Goal: Task Accomplishment & Management: Use online tool/utility

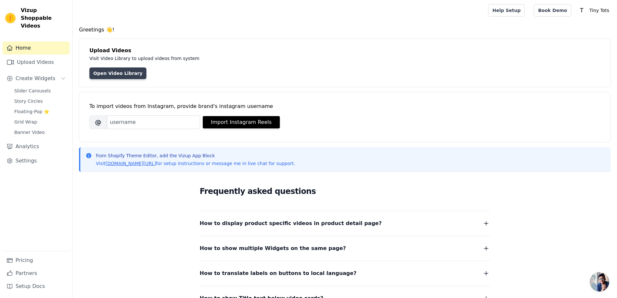
click at [118, 72] on link "Open Video Library" at bounding box center [117, 73] width 57 height 12
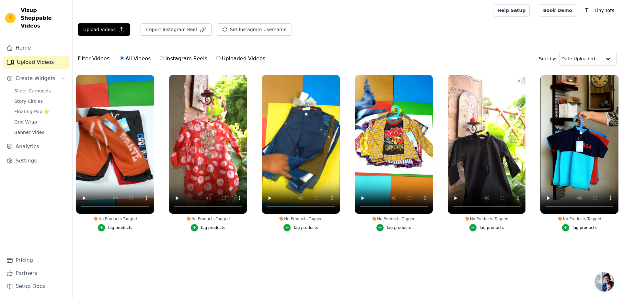
click at [225, 59] on label "Uploaded Videos" at bounding box center [241, 58] width 50 height 8
click at [221, 59] on input "Uploaded Videos" at bounding box center [218, 58] width 4 height 4
radio input "true"
click at [302, 55] on div "Filter Videos: All Videos Instagram Reels Uploaded Videos Sort by: Date Uploaded" at bounding box center [347, 58] width 549 height 25
click at [610, 282] on span "Open chat" at bounding box center [604, 281] width 19 height 19
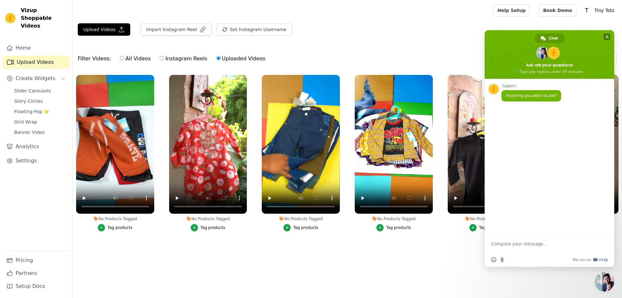
click at [606, 38] on span "Close chat" at bounding box center [607, 36] width 3 height 3
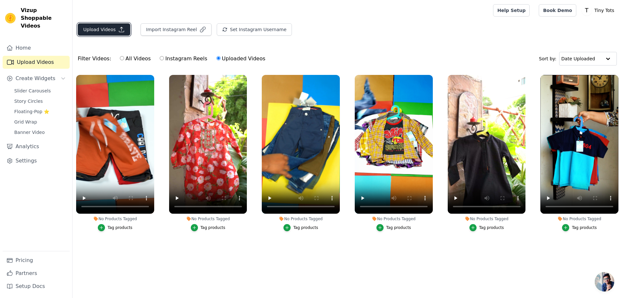
click at [100, 30] on button "Upload Videos" at bounding box center [104, 29] width 52 height 12
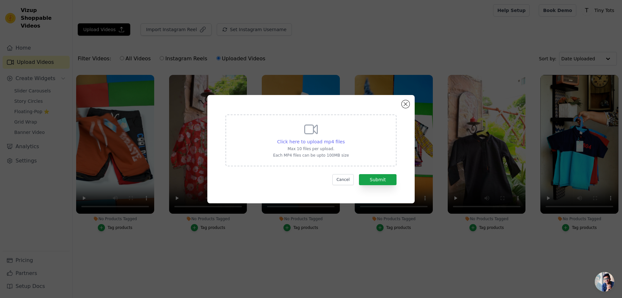
click at [312, 139] on span "Click here to upload mp4 files" at bounding box center [311, 141] width 68 height 5
click at [344, 138] on input "Click here to upload mp4 files Max 10 files per upload. Each MP4 files can be u…" at bounding box center [344, 138] width 0 height 0
click at [291, 158] on div "Click here to upload mp4 files Max 10 files per upload. Each MP4 files can be u…" at bounding box center [310, 140] width 171 height 52
click at [344, 138] on input "Click here to upload mp4 files Max 10 files per upload. Each MP4 files can be u…" at bounding box center [344, 138] width 0 height 0
type input "C:\fakepath\tt cr 3.mp4"
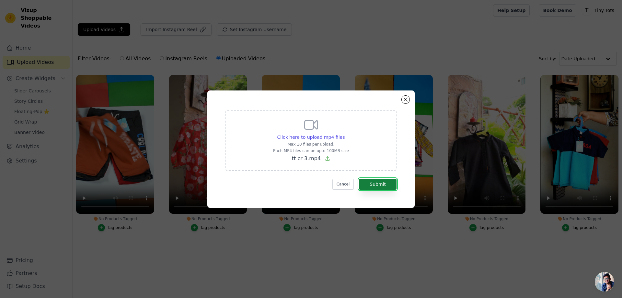
click at [379, 187] on button "Submit" at bounding box center [378, 184] width 38 height 11
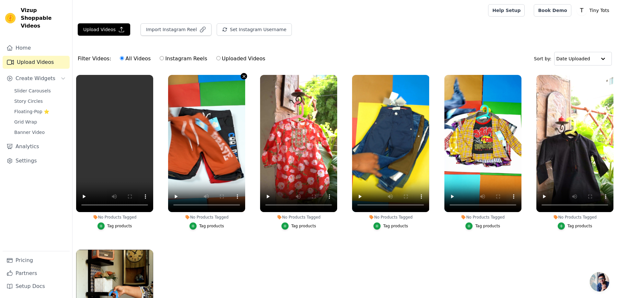
click at [243, 75] on icon "button" at bounding box center [244, 76] width 3 height 3
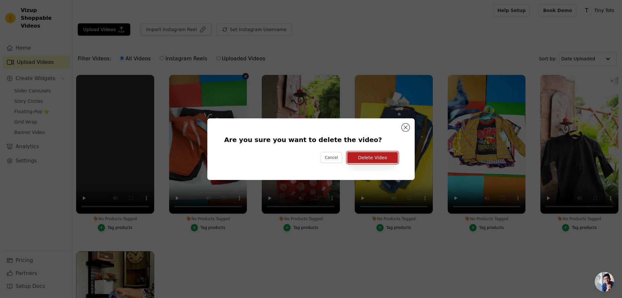
click at [370, 157] on button "Delete Video" at bounding box center [372, 157] width 51 height 11
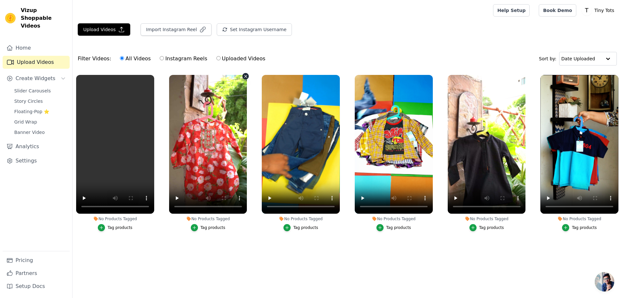
click at [244, 76] on icon "button" at bounding box center [245, 76] width 5 height 5
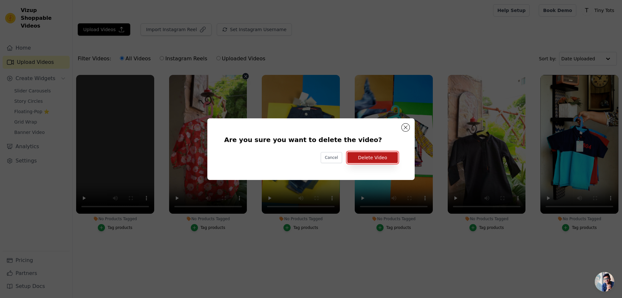
click at [376, 157] on button "Delete Video" at bounding box center [372, 157] width 51 height 11
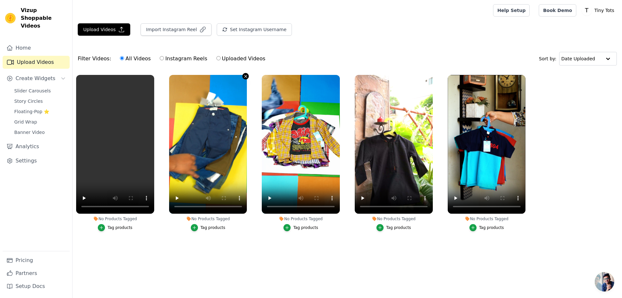
click at [246, 75] on icon "button" at bounding box center [245, 76] width 5 height 5
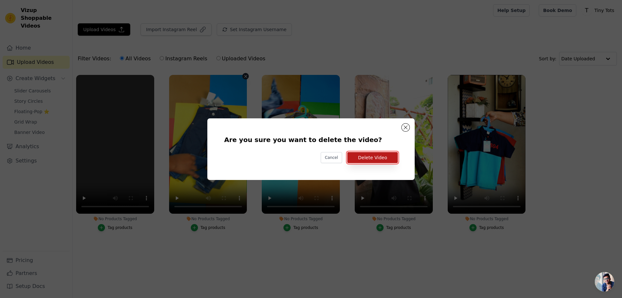
click at [375, 160] on button "Delete Video" at bounding box center [372, 157] width 51 height 11
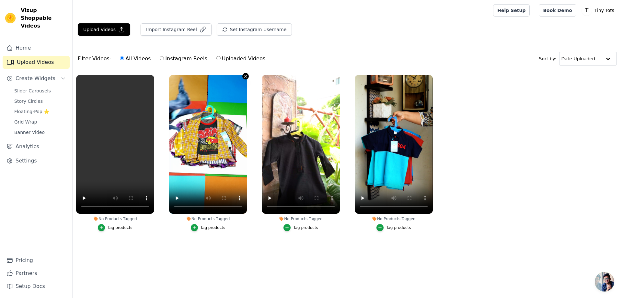
click at [242, 76] on button "No Products Tagged Tag products" at bounding box center [245, 76] width 6 height 6
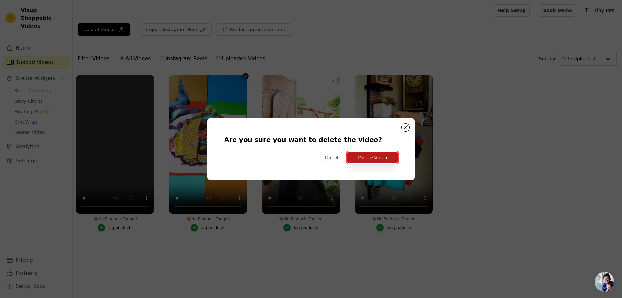
click at [378, 160] on button "Delete Video" at bounding box center [372, 157] width 51 height 11
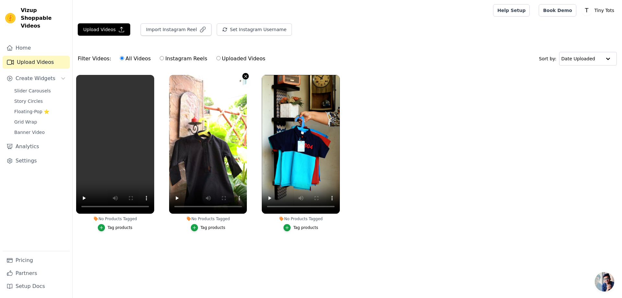
click at [244, 77] on icon "button" at bounding box center [245, 76] width 5 height 5
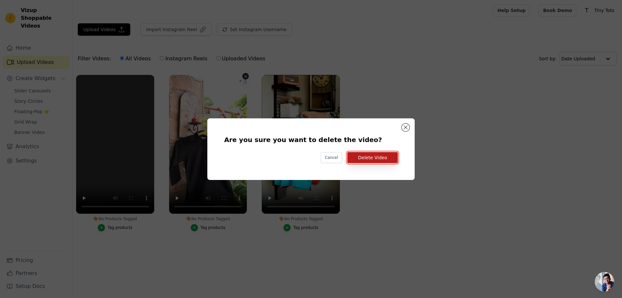
click at [363, 161] on button "Delete Video" at bounding box center [372, 157] width 51 height 11
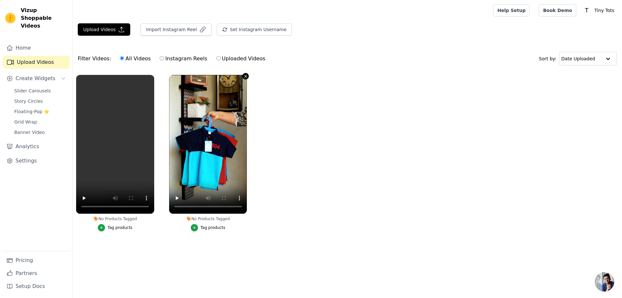
click at [246, 77] on icon "button" at bounding box center [245, 76] width 5 height 5
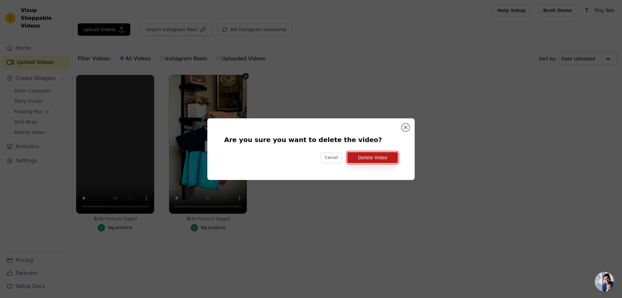
click at [369, 158] on button "Delete Video" at bounding box center [372, 157] width 51 height 11
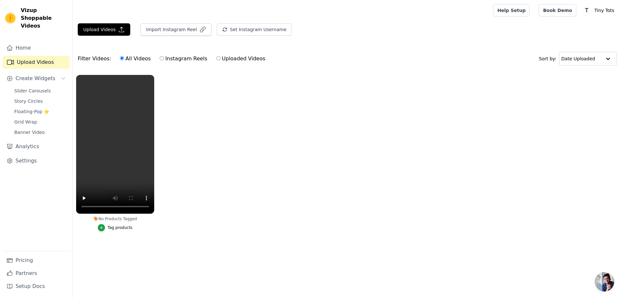
click at [119, 228] on div "Tag products" at bounding box center [120, 227] width 25 height 5
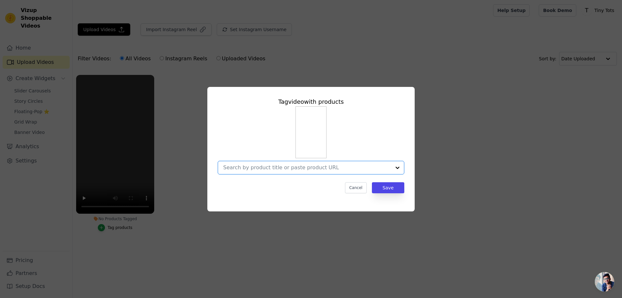
click at [278, 167] on input "No Products Tagged Tag video with products Option undefined, selected. Select i…" at bounding box center [307, 167] width 168 height 6
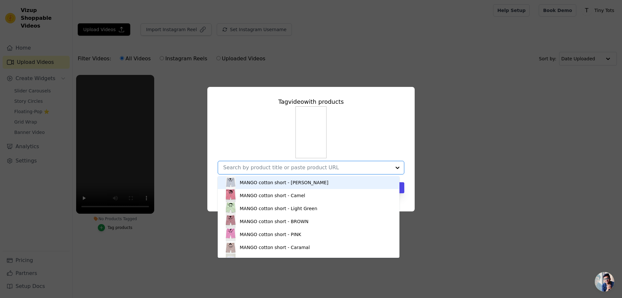
click at [278, 167] on input "No Products Tagged Tag video with products MANGO cotton short - GERY MANGO cott…" at bounding box center [307, 167] width 168 height 6
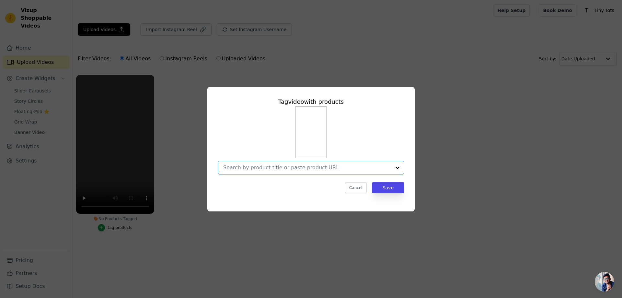
click at [278, 167] on input "No Products Tagged Tag video with products Option undefined, selected. Select i…" at bounding box center [307, 167] width 168 height 6
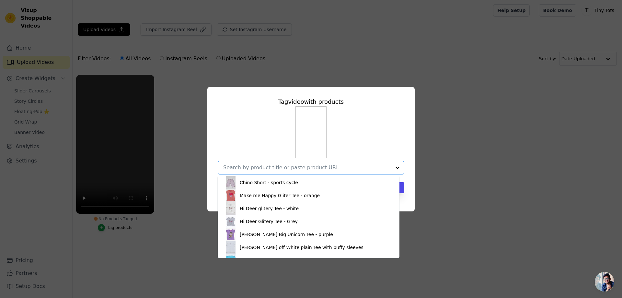
scroll to position [207, 0]
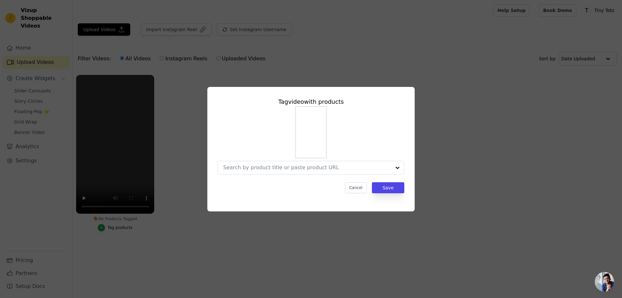
click at [264, 139] on div at bounding box center [311, 140] width 187 height 68
click at [358, 190] on button "Cancel" at bounding box center [356, 187] width 22 height 11
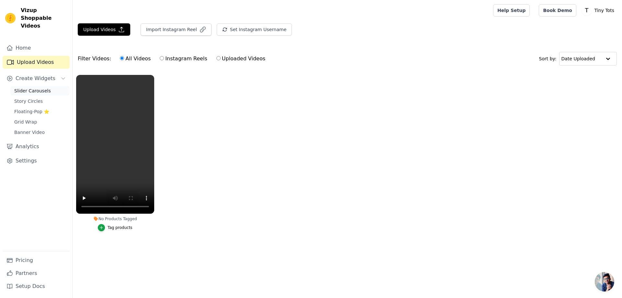
click at [34, 87] on span "Slider Carousels" at bounding box center [32, 90] width 37 height 6
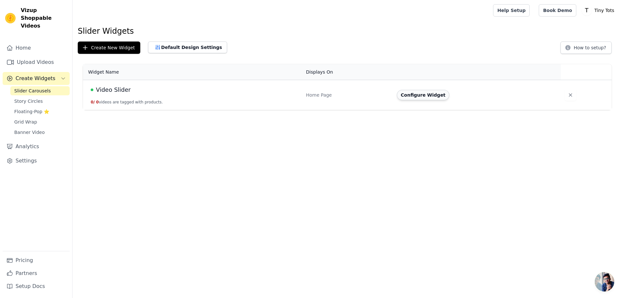
click at [413, 95] on button "Configure Widget" at bounding box center [423, 95] width 52 height 10
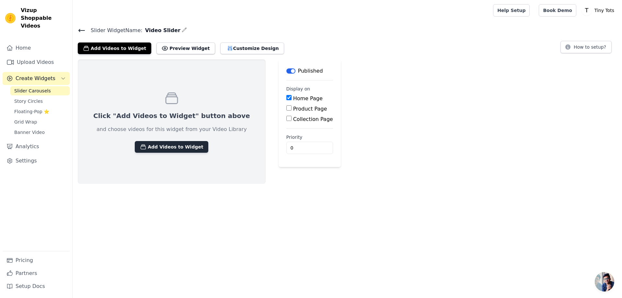
click at [148, 144] on button "Add Videos to Widget" at bounding box center [172, 147] width 74 height 12
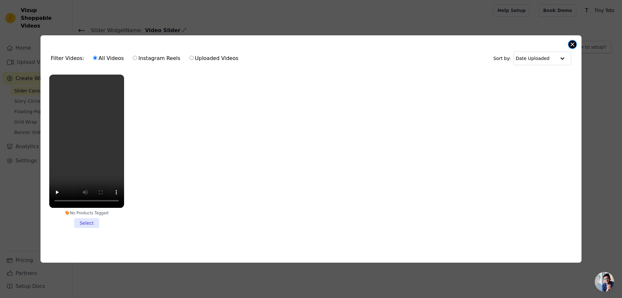
click at [573, 42] on button "Close modal" at bounding box center [573, 44] width 8 height 8
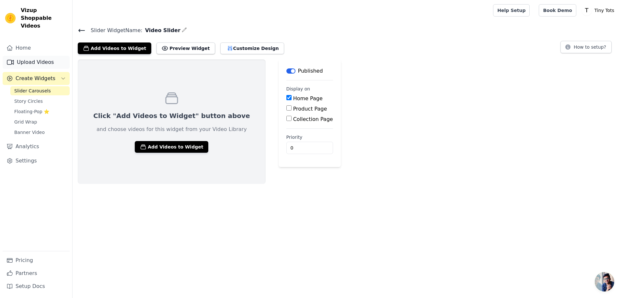
click at [32, 56] on link "Upload Videos" at bounding box center [36, 62] width 67 height 13
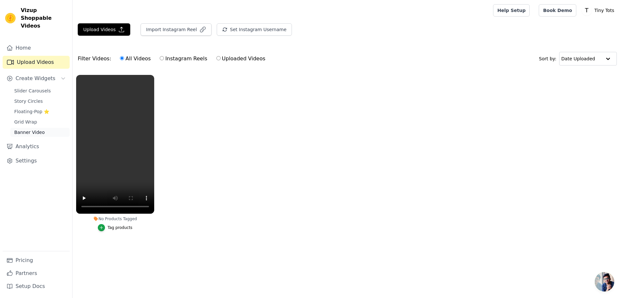
click at [35, 129] on span "Banner Video" at bounding box center [29, 132] width 30 height 6
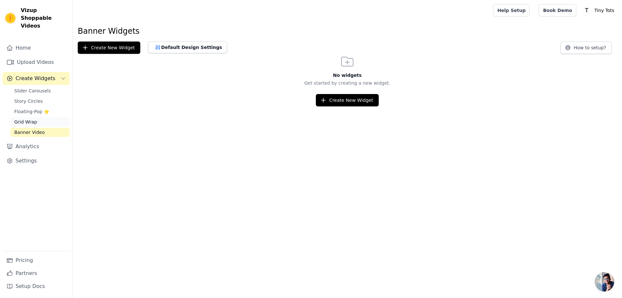
click at [32, 117] on link "Grid Wrap" at bounding box center [39, 121] width 59 height 9
click at [36, 97] on link "Story Circles" at bounding box center [39, 101] width 59 height 9
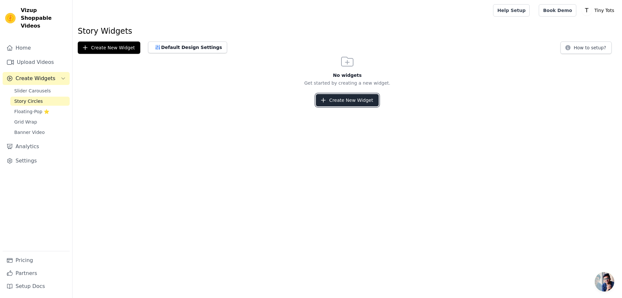
click at [345, 101] on button "Create New Widget" at bounding box center [347, 100] width 63 height 12
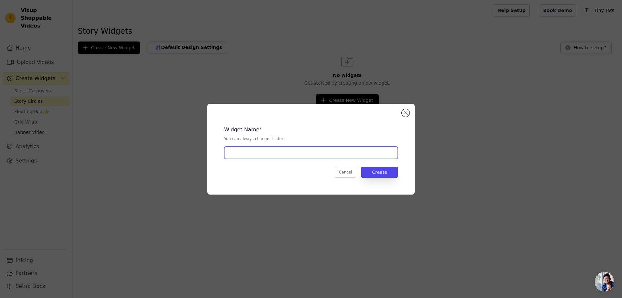
click at [286, 154] on input "text" at bounding box center [311, 152] width 174 height 12
click at [352, 173] on button "Cancel" at bounding box center [346, 172] width 22 height 11
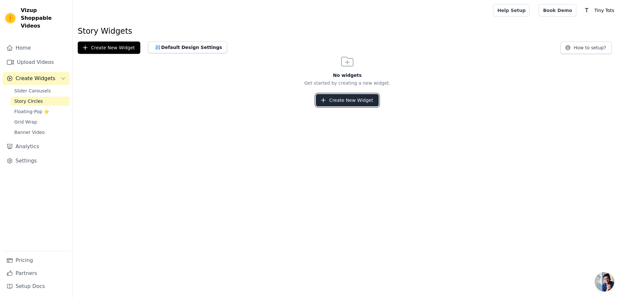
click at [336, 101] on button "Create New Widget" at bounding box center [347, 100] width 63 height 12
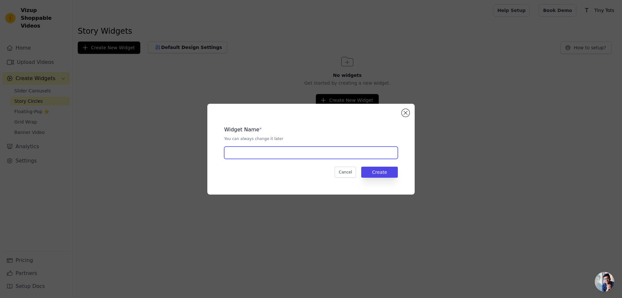
click at [282, 154] on input "text" at bounding box center [311, 152] width 174 height 12
type input "clearance sale 2025"
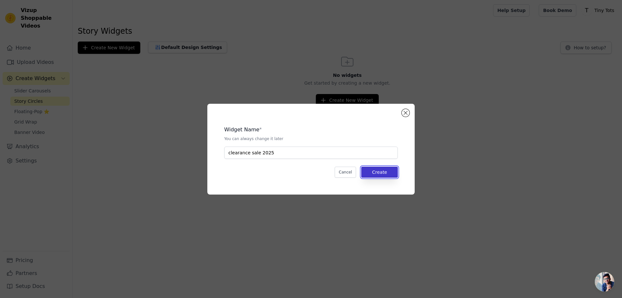
click at [377, 170] on button "Create" at bounding box center [379, 172] width 37 height 11
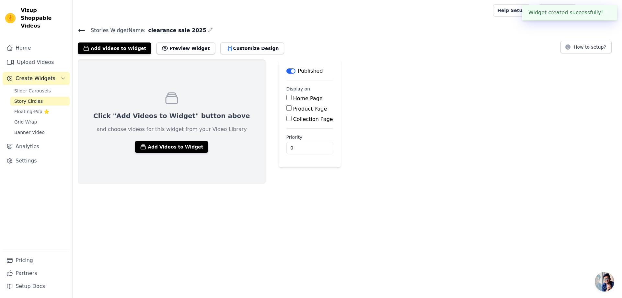
click at [382, 129] on div "Click "Add Videos to Widget" button above and choose videos for this widget fro…" at bounding box center [347, 121] width 549 height 124
click at [293, 98] on label "Home Page" at bounding box center [307, 98] width 29 height 6
click at [286, 98] on input "Home Page" at bounding box center [288, 97] width 5 height 5
checkbox input "true"
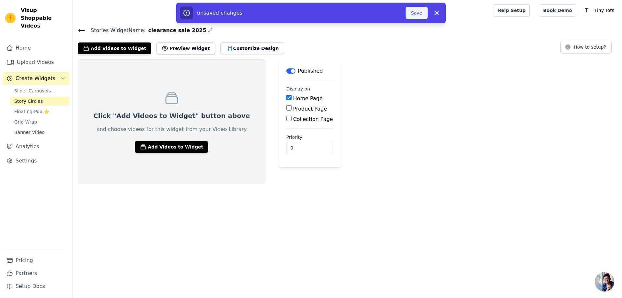
click at [410, 15] on button "Save" at bounding box center [417, 13] width 22 height 12
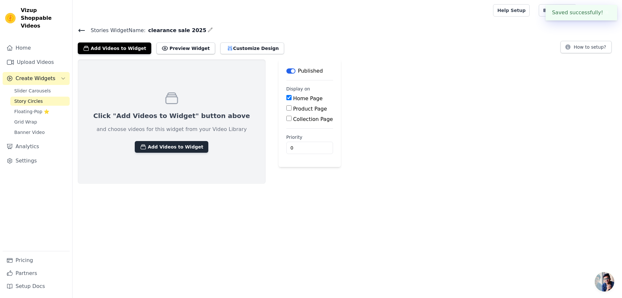
click at [164, 145] on button "Add Videos to Widget" at bounding box center [172, 147] width 74 height 12
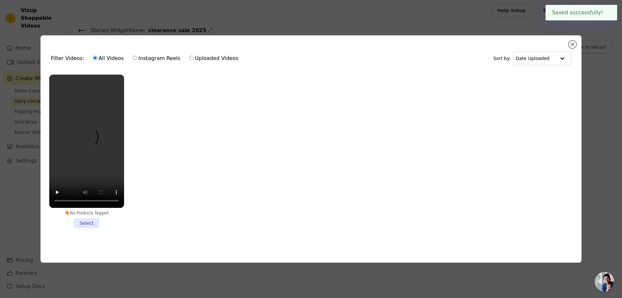
click at [89, 220] on li "No Products Tagged Select" at bounding box center [86, 151] width 75 height 153
click at [0, 0] on input "No Products Tagged Select" at bounding box center [0, 0] width 0 height 0
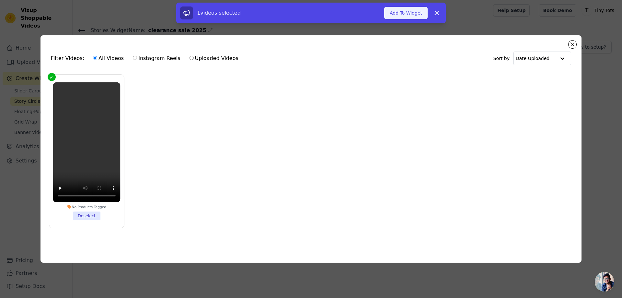
click at [404, 15] on button "Add To Widget" at bounding box center [405, 13] width 43 height 12
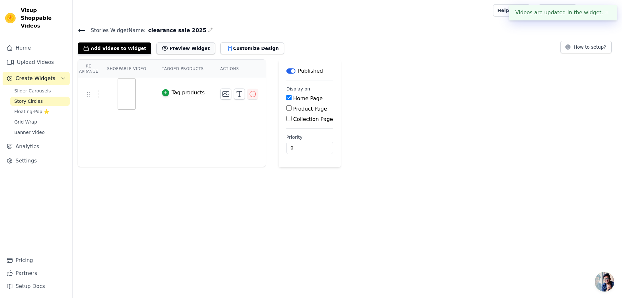
click at [182, 50] on button "Preview Widget" at bounding box center [185, 48] width 58 height 12
click at [217, 69] on th "Actions" at bounding box center [239, 69] width 53 height 18
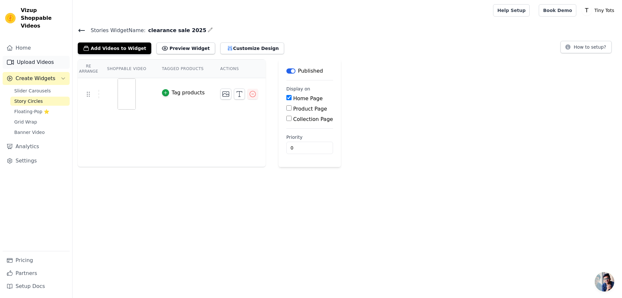
click at [46, 56] on link "Upload Videos" at bounding box center [36, 62] width 67 height 13
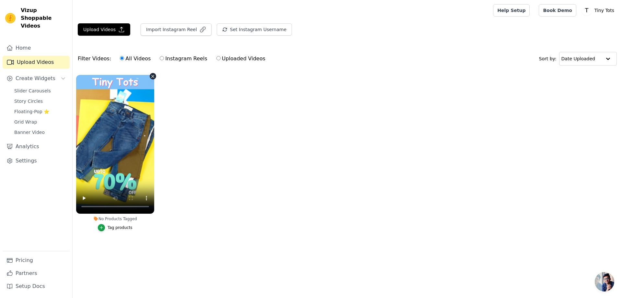
click at [189, 224] on ul "No Products Tagged Tag products" at bounding box center [347, 159] width 549 height 176
click at [126, 226] on div "Tag products" at bounding box center [120, 227] width 25 height 5
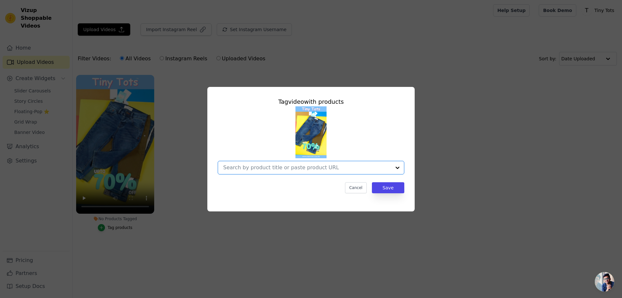
click at [304, 169] on input "No Products Tagged Tag video with products Option undefined, selected. Select i…" at bounding box center [307, 167] width 168 height 6
type input "g"
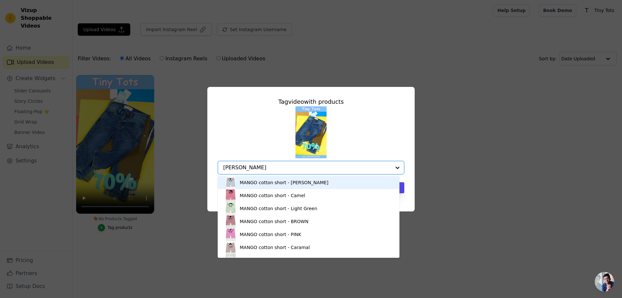
type input "jeans"
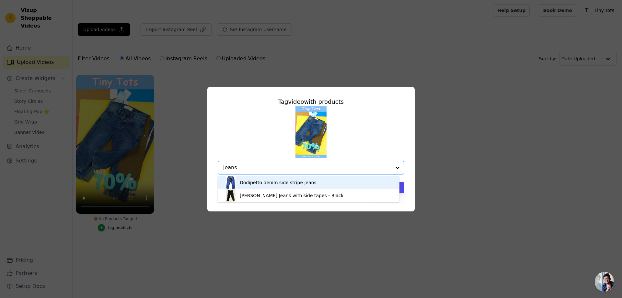
click at [286, 179] on div "Dodipetto denim side stripe jeans" at bounding box center [278, 182] width 77 height 6
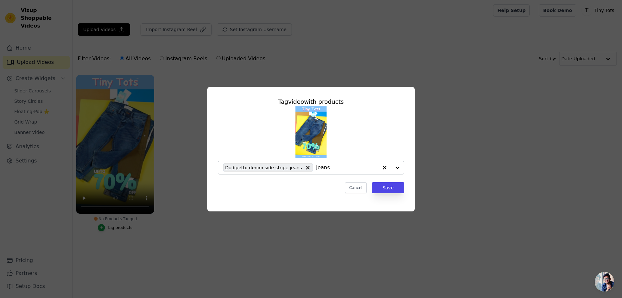
click at [328, 168] on input "jeans" at bounding box center [347, 167] width 62 height 6
type input "jeans"
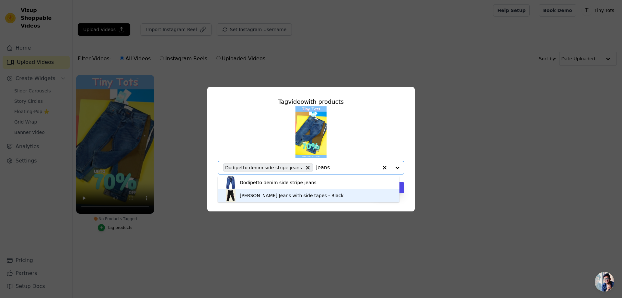
click at [297, 194] on div "[PERSON_NAME] Jeans with side tapes - Black" at bounding box center [292, 195] width 104 height 6
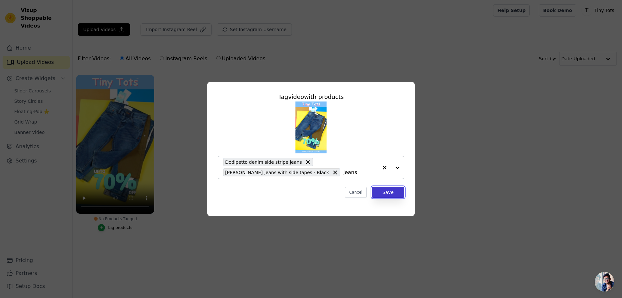
click at [397, 194] on button "Save" at bounding box center [388, 192] width 32 height 11
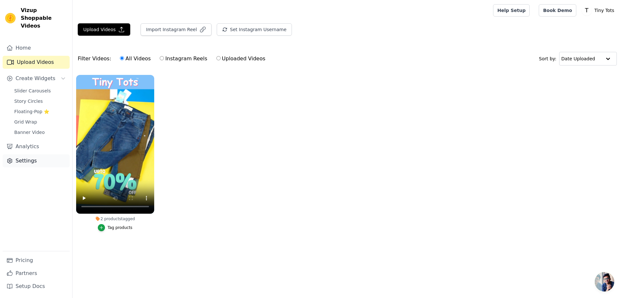
click at [29, 154] on link "Settings" at bounding box center [36, 160] width 67 height 13
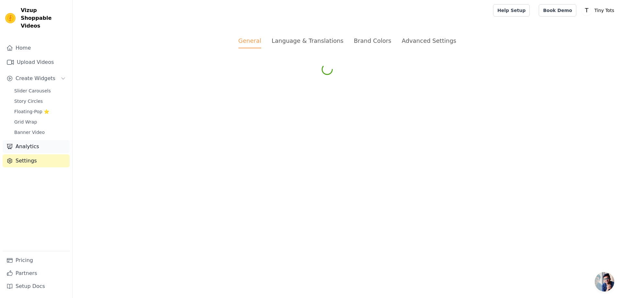
click at [28, 140] on link "Analytics" at bounding box center [36, 146] width 67 height 13
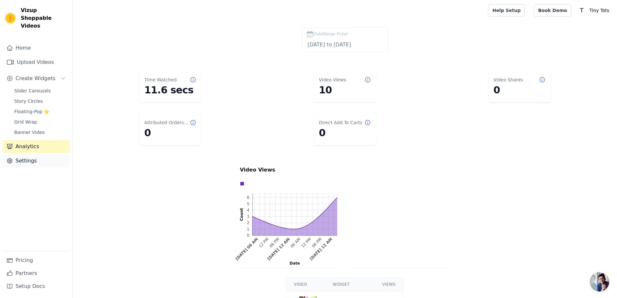
click at [42, 155] on link "Settings" at bounding box center [36, 160] width 67 height 13
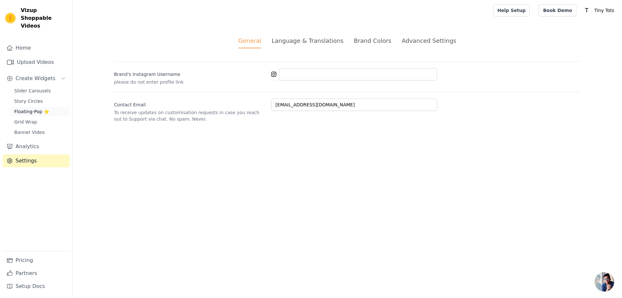
click at [32, 108] on span "Floating-Pop ⭐" at bounding box center [31, 111] width 35 height 6
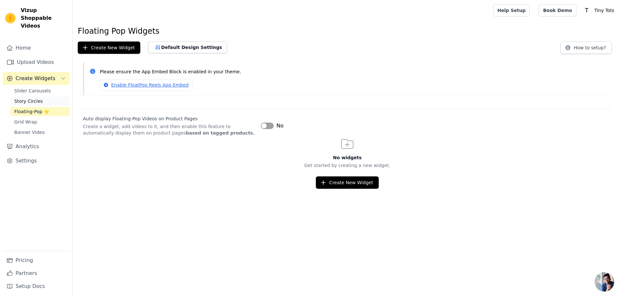
click at [28, 98] on span "Story Circles" at bounding box center [28, 101] width 29 height 6
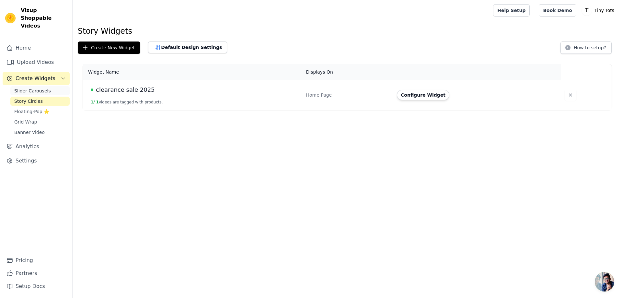
click at [38, 87] on span "Slider Carousels" at bounding box center [32, 90] width 37 height 6
click at [419, 97] on button "Configure Widget" at bounding box center [423, 95] width 52 height 10
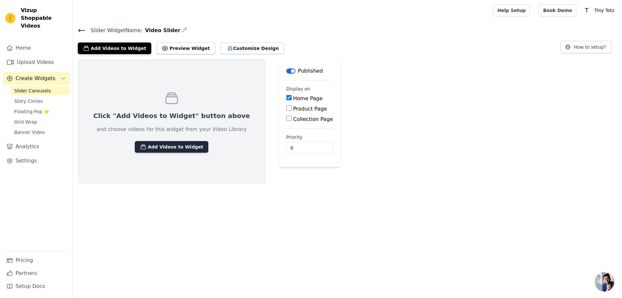
click at [165, 145] on button "Add Videos to Widget" at bounding box center [172, 147] width 74 height 12
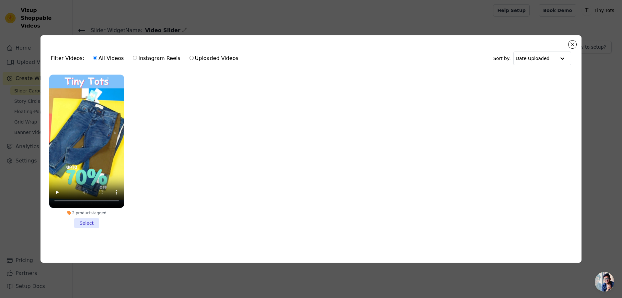
click at [92, 220] on li "2 products tagged Select" at bounding box center [86, 151] width 75 height 153
click at [0, 0] on input "2 products tagged Select" at bounding box center [0, 0] width 0 height 0
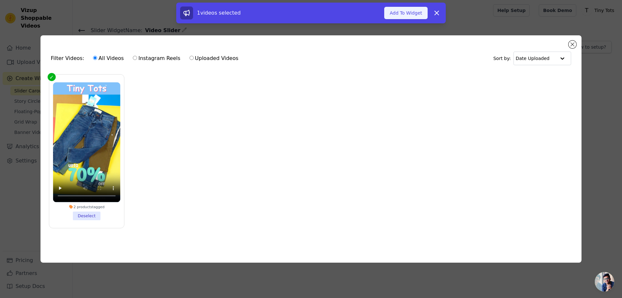
click at [401, 15] on button "Add To Widget" at bounding box center [405, 13] width 43 height 12
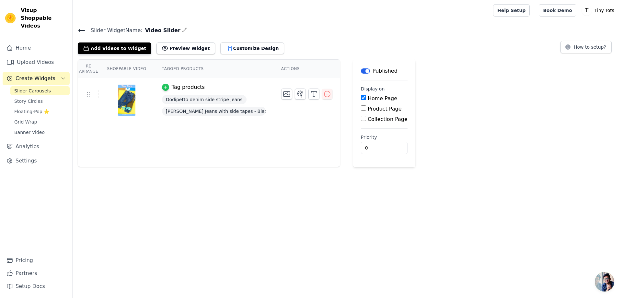
click at [163, 85] on icon "button" at bounding box center [165, 87] width 5 height 5
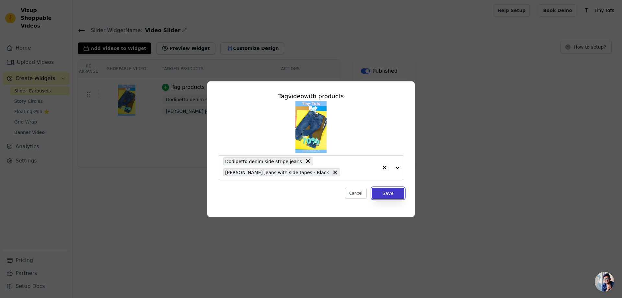
click at [392, 196] on button "Save" at bounding box center [388, 193] width 32 height 11
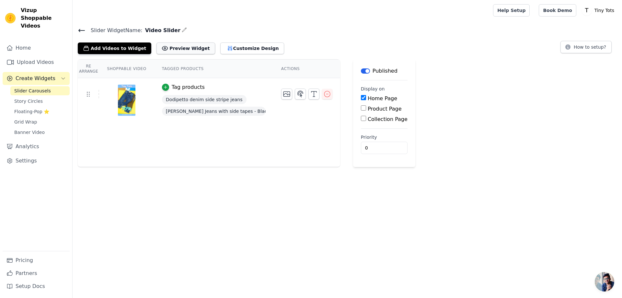
click at [169, 50] on button "Preview Widget" at bounding box center [185, 48] width 58 height 12
click at [298, 93] on icon "button" at bounding box center [301, 94] width 6 height 6
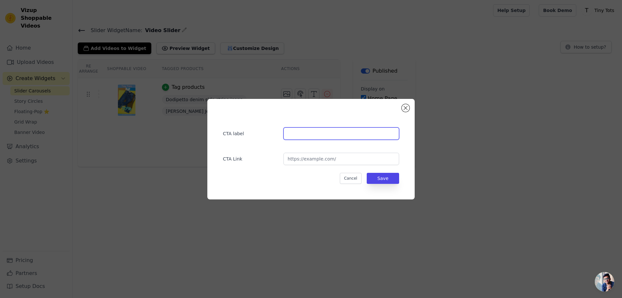
click at [302, 127] on input "text" at bounding box center [341, 133] width 116 height 12
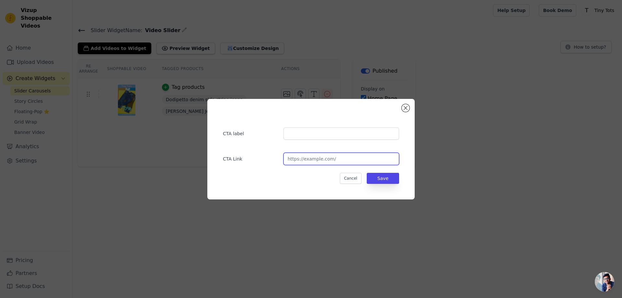
click at [332, 157] on input "url" at bounding box center [341, 159] width 116 height 12
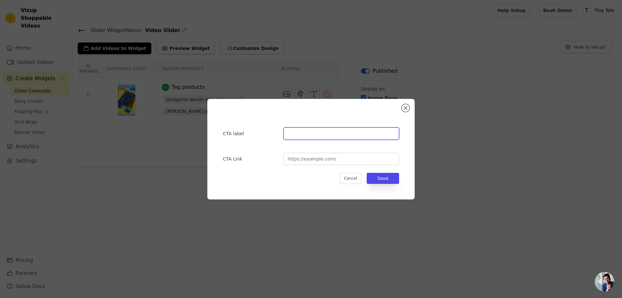
click at [304, 133] on input "text" at bounding box center [341, 133] width 116 height 12
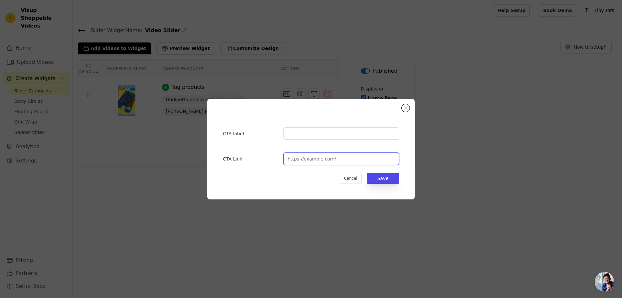
click at [310, 162] on input "url" at bounding box center [341, 159] width 116 height 12
paste input "https://tinytots.com.pk/collections/jeans-and-shorts"
type input "https://tinytots.com.pk/collections/jeans-and-shorts"
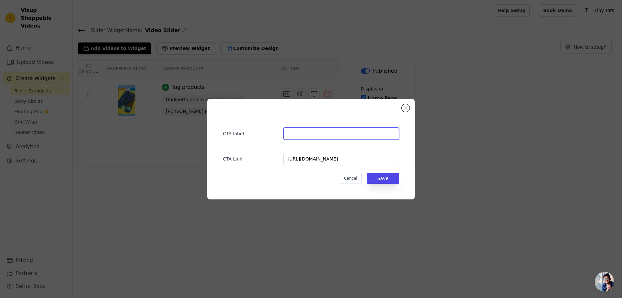
click at [313, 134] on input "text" at bounding box center [341, 133] width 116 height 12
type input "Jeans & Shorts"
drag, startPoint x: 387, startPoint y: 181, endPoint x: 414, endPoint y: 229, distance: 55.4
click at [387, 180] on button "Save" at bounding box center [383, 178] width 32 height 11
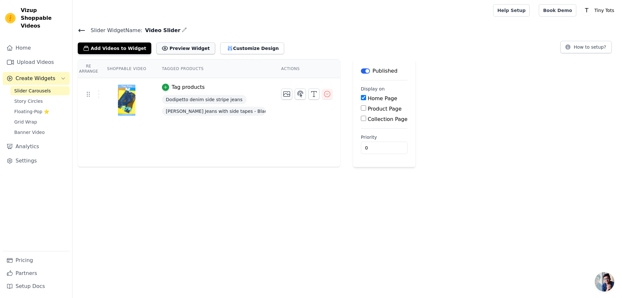
click at [175, 47] on button "Preview Widget" at bounding box center [185, 48] width 58 height 12
click at [41, 56] on link "Upload Videos" at bounding box center [36, 62] width 67 height 13
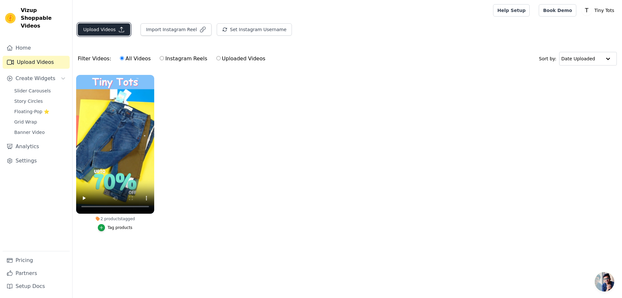
click at [103, 26] on button "Upload Videos" at bounding box center [104, 29] width 52 height 12
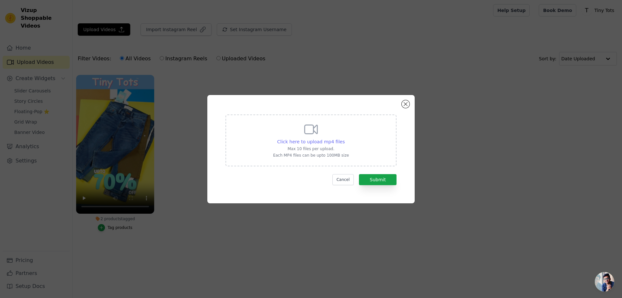
click at [294, 139] on span "Click here to upload mp4 files" at bounding box center [311, 141] width 68 height 5
click at [344, 138] on input "Click here to upload mp4 files Max 10 files per upload. Each MP4 files can be u…" at bounding box center [344, 138] width 0 height 0
type input "C:\fakepath\tt cr 1.mp4"
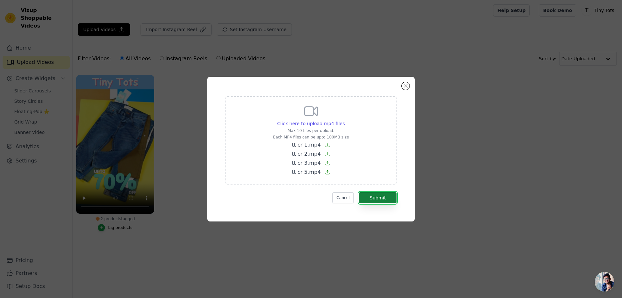
click at [378, 192] on button "Submit" at bounding box center [378, 197] width 38 height 11
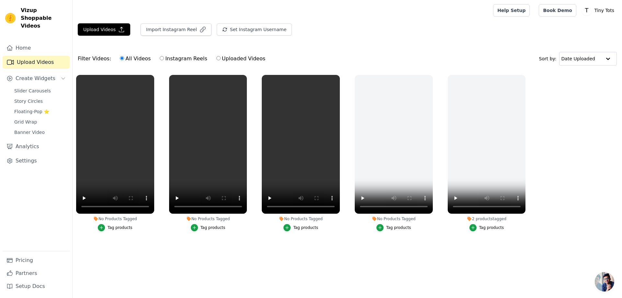
click at [316, 263] on html "Vizup Shoppable Videos Home Upload Videos Create Widgets Slider Carousels Story…" at bounding box center [311, 131] width 622 height 263
click at [431, 74] on icon "button" at bounding box center [431, 76] width 5 height 5
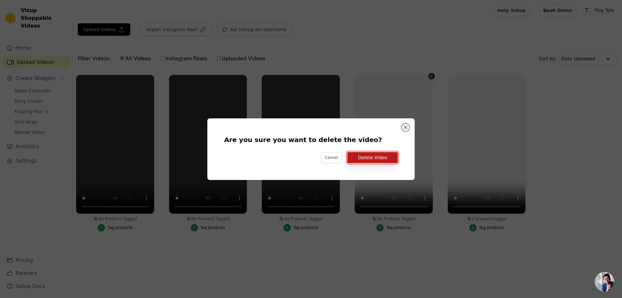
click at [378, 157] on button "Delete Video" at bounding box center [372, 157] width 51 height 11
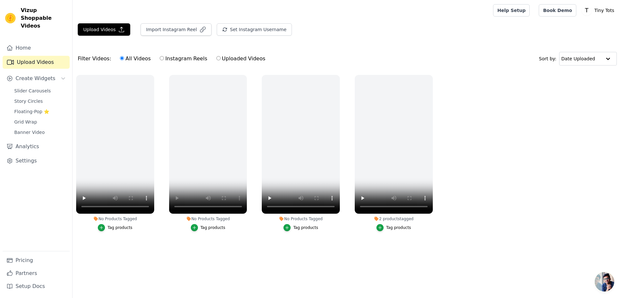
click at [479, 186] on ul "No Products Tagged Tag products No Products Tagged Tag products No Products Tag…" at bounding box center [347, 159] width 549 height 176
click at [103, 27] on button "Upload Videos" at bounding box center [104, 29] width 52 height 12
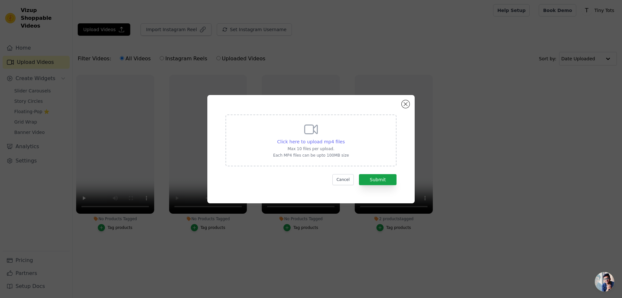
click at [313, 142] on span "Click here to upload mp4 files" at bounding box center [311, 141] width 68 height 5
click at [344, 138] on input "Click here to upload mp4 files Max 10 files per upload. Each MP4 files can be u…" at bounding box center [344, 138] width 0 height 0
type input "C:\fakepath\tt cr 5.mp4"
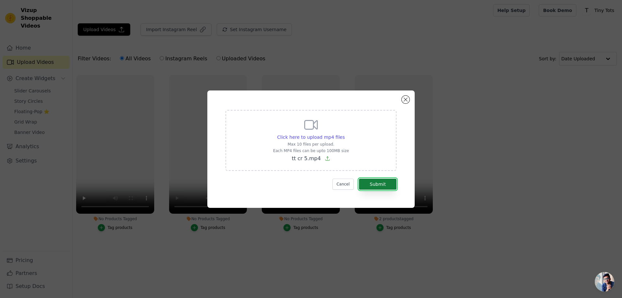
click at [382, 181] on button "Submit" at bounding box center [378, 184] width 38 height 11
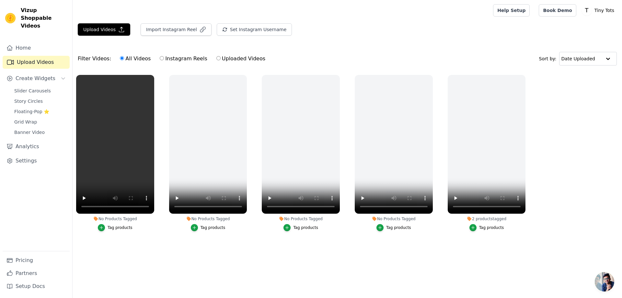
click at [382, 51] on div "Filter Videos: All Videos Instagram Reels Uploaded Videos Sort by: Date Uploaded" at bounding box center [347, 58] width 549 height 25
click at [295, 260] on main "Upload Videos Import Instagram Reel Set Instagram Username Import Latest IG Ree…" at bounding box center [347, 142] width 549 height 242
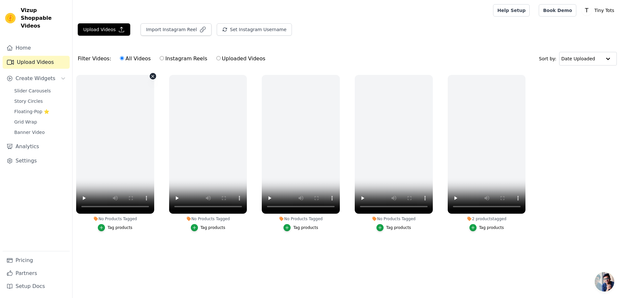
click at [152, 78] on icon "button" at bounding box center [152, 76] width 5 height 5
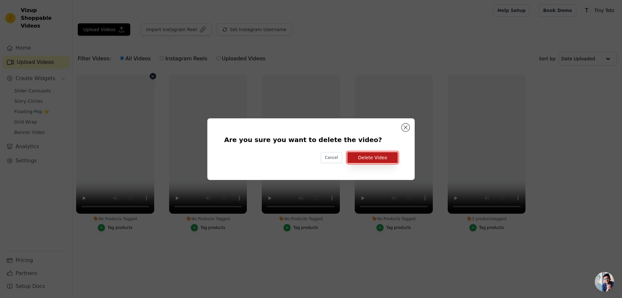
click at [380, 153] on button "Delete Video" at bounding box center [372, 157] width 51 height 11
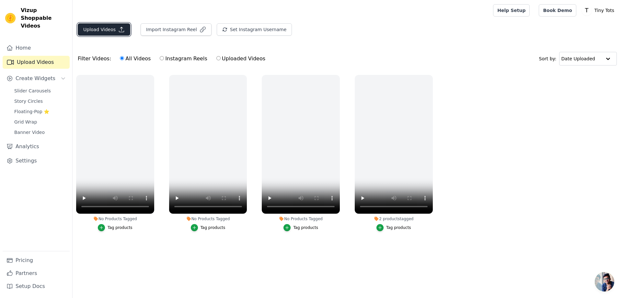
click at [97, 27] on button "Upload Videos" at bounding box center [104, 29] width 52 height 12
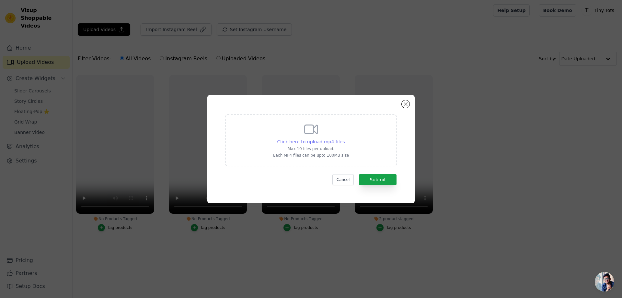
click at [309, 139] on span "Click here to upload mp4 files" at bounding box center [311, 141] width 68 height 5
click at [344, 138] on input "Click here to upload mp4 files Max 10 files per upload. Each MP4 files can be u…" at bounding box center [344, 138] width 0 height 0
type input "C:\fakepath\tt cr 4.mp4"
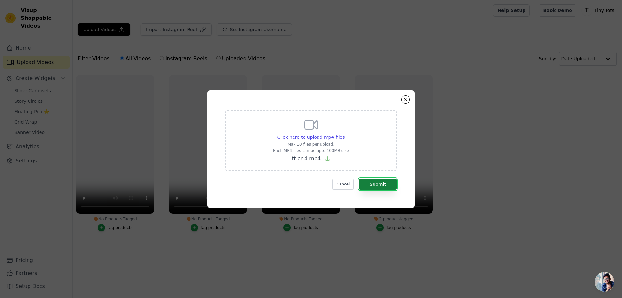
click at [387, 180] on button "Submit" at bounding box center [378, 184] width 38 height 11
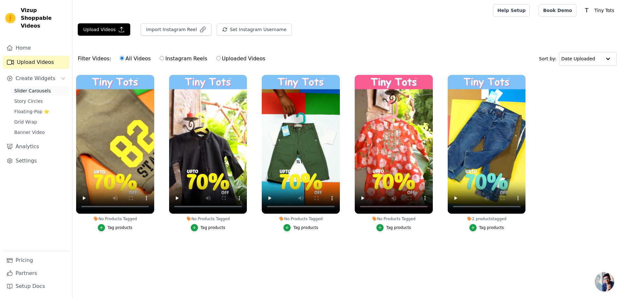
click at [28, 87] on span "Slider Carousels" at bounding box center [32, 90] width 37 height 6
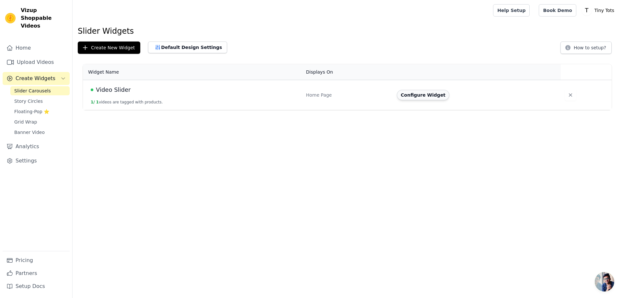
click at [410, 93] on button "Configure Widget" at bounding box center [423, 95] width 52 height 10
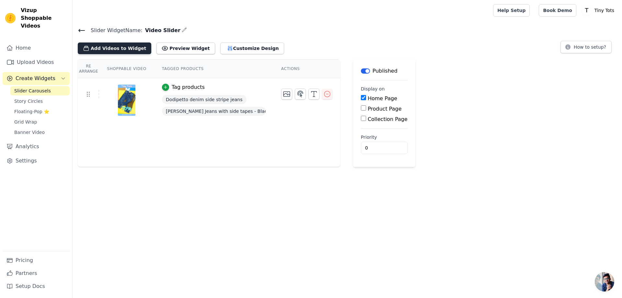
click at [119, 51] on button "Add Videos to Widget" at bounding box center [115, 48] width 74 height 12
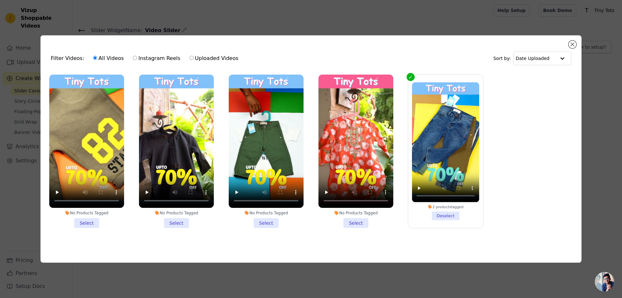
click at [351, 223] on li "No Products Tagged Select" at bounding box center [355, 151] width 75 height 153
click at [0, 0] on input "No Products Tagged Select" at bounding box center [0, 0] width 0 height 0
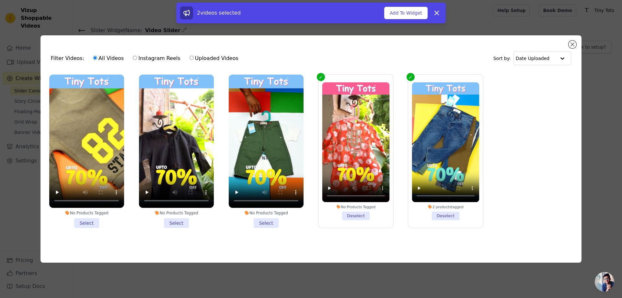
click at [274, 221] on li "No Products Tagged Select" at bounding box center [266, 151] width 75 height 153
click at [0, 0] on input "No Products Tagged Select" at bounding box center [0, 0] width 0 height 0
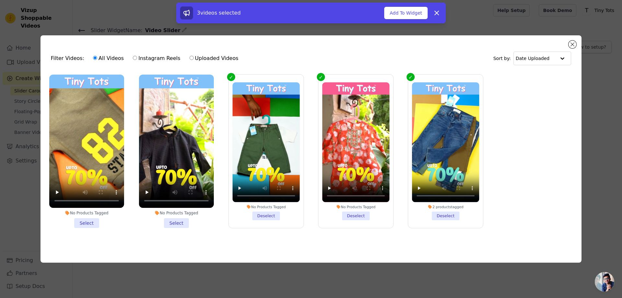
drag, startPoint x: 178, startPoint y: 222, endPoint x: 135, endPoint y: 219, distance: 42.9
click at [177, 222] on li "No Products Tagged Select" at bounding box center [176, 151] width 75 height 153
click at [181, 220] on li "No Products Tagged Select" at bounding box center [176, 151] width 75 height 153
click at [0, 0] on input "No Products Tagged Select" at bounding box center [0, 0] width 0 height 0
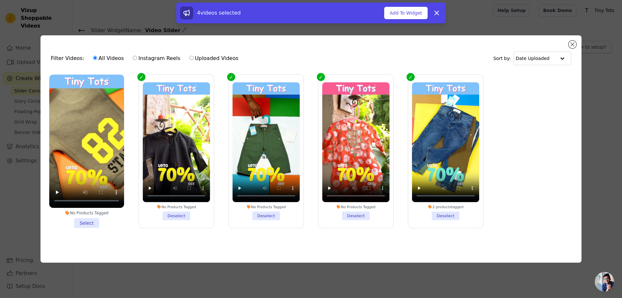
click at [75, 219] on li "No Products Tagged Select" at bounding box center [86, 151] width 75 height 153
click at [0, 0] on input "No Products Tagged Select" at bounding box center [0, 0] width 0 height 0
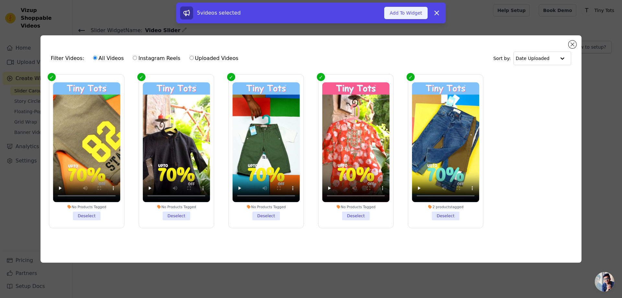
click at [415, 16] on button "Add To Widget" at bounding box center [405, 13] width 43 height 12
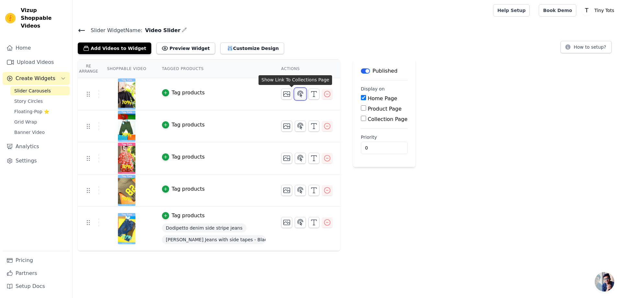
click at [298, 95] on icon "button" at bounding box center [301, 94] width 6 height 6
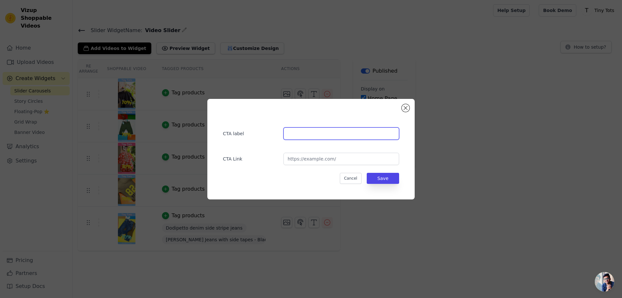
click at [312, 137] on input "text" at bounding box center [341, 133] width 116 height 12
click at [405, 107] on button "Close modal" at bounding box center [406, 108] width 8 height 8
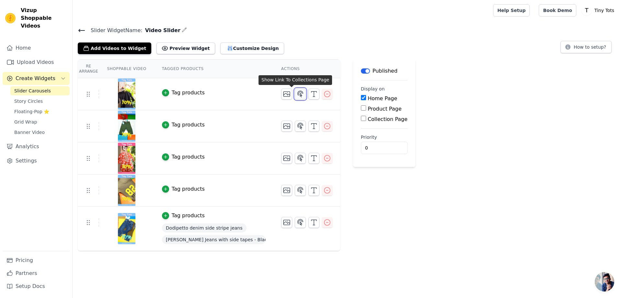
click at [296, 96] on icon "button" at bounding box center [300, 94] width 8 height 8
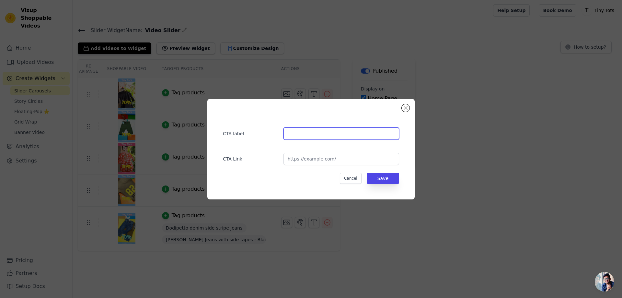
click at [301, 133] on input "text" at bounding box center [341, 133] width 116 height 12
click at [400, 108] on div "CTA label CTA Link Cancel Save" at bounding box center [310, 149] width 207 height 100
click at [408, 110] on button "Close modal" at bounding box center [406, 108] width 8 height 8
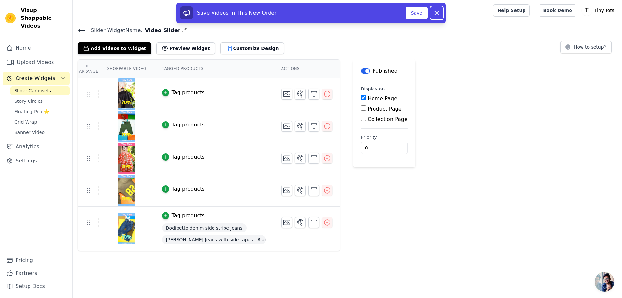
click at [436, 14] on icon at bounding box center [437, 13] width 4 height 4
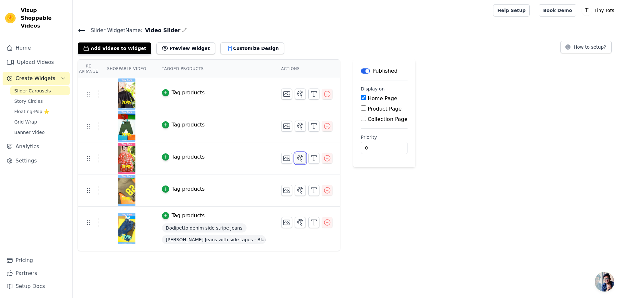
click at [296, 158] on icon "button" at bounding box center [300, 158] width 8 height 8
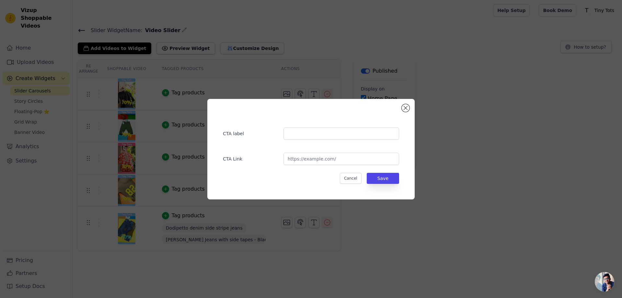
click at [306, 140] on div "CTA label CTA Link Cancel Save" at bounding box center [311, 149] width 187 height 80
click at [309, 133] on input "text" at bounding box center [341, 133] width 116 height 12
click at [308, 159] on input "url" at bounding box center [341, 159] width 116 height 12
paste input "[URL][DOMAIN_NAME]"
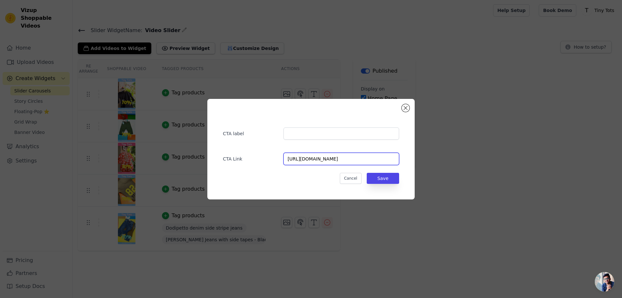
type input "[URL][DOMAIN_NAME]"
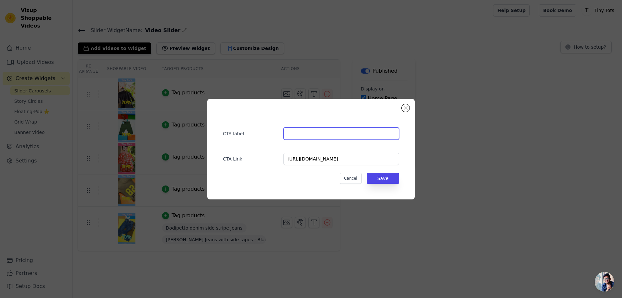
click at [311, 133] on input "text" at bounding box center [341, 133] width 116 height 12
type input "Girls Traditional Wear"
click at [382, 182] on button "Save" at bounding box center [383, 178] width 32 height 11
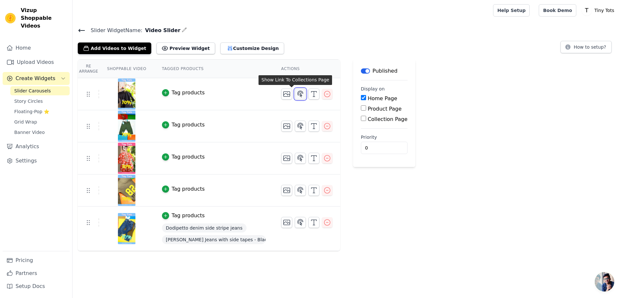
click at [298, 93] on icon "button" at bounding box center [301, 94] width 6 height 6
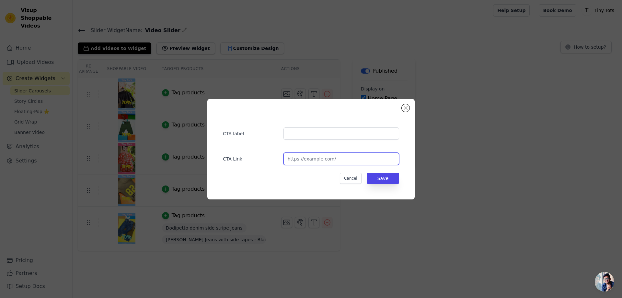
click at [309, 160] on input "url" at bounding box center [341, 159] width 116 height 12
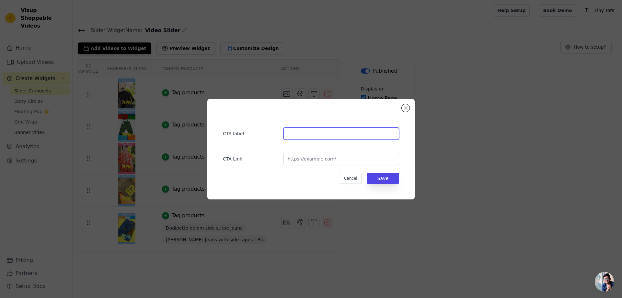
click at [309, 133] on input "text" at bounding box center [341, 133] width 116 height 12
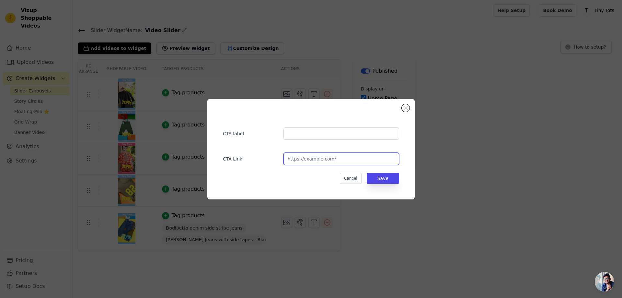
click at [305, 162] on input "url" at bounding box center [341, 159] width 116 height 12
paste input "Boys Traditional Wear"
type input "Boys Traditional Wear"
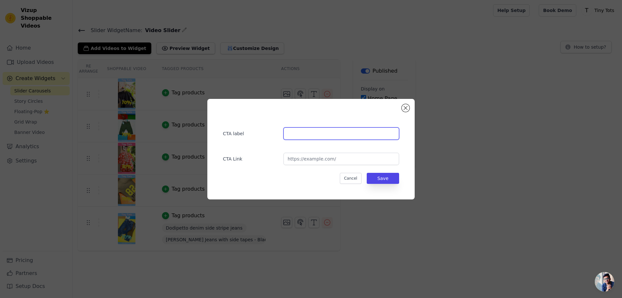
click at [305, 133] on input "text" at bounding box center [341, 133] width 116 height 12
paste input "Boys Traditional Wear"
type input "Boys Traditional Wear"
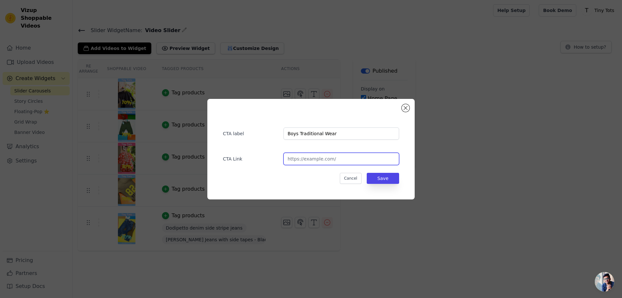
click at [299, 157] on input "url" at bounding box center [341, 159] width 116 height 12
paste input "[URL][DOMAIN_NAME]"
type input "[URL][DOMAIN_NAME]"
click at [386, 186] on div "CTA label Boys Traditional Wear CTA Link [URL][DOMAIN_NAME] Cancel Save" at bounding box center [311, 149] width 187 height 80
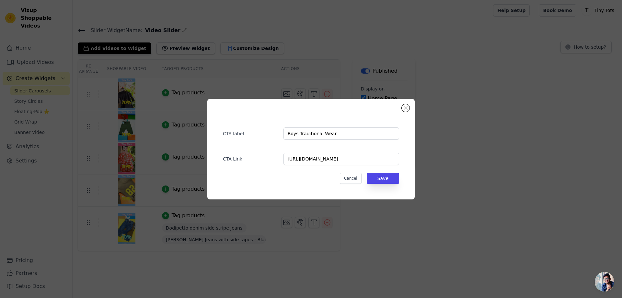
scroll to position [0, 0]
click at [386, 179] on button "Save" at bounding box center [383, 178] width 32 height 11
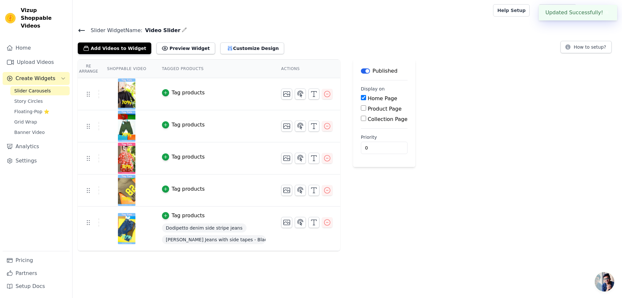
click at [387, 179] on div "Label Published Display on Home Page Product Page Collection Page Priority 0" at bounding box center [384, 154] width 62 height 191
click at [173, 49] on button "Preview Widget" at bounding box center [185, 48] width 58 height 12
click at [296, 124] on icon "button" at bounding box center [300, 126] width 8 height 8
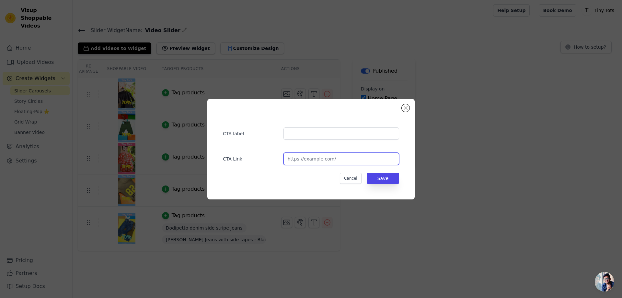
click at [307, 158] on input "url" at bounding box center [341, 159] width 116 height 12
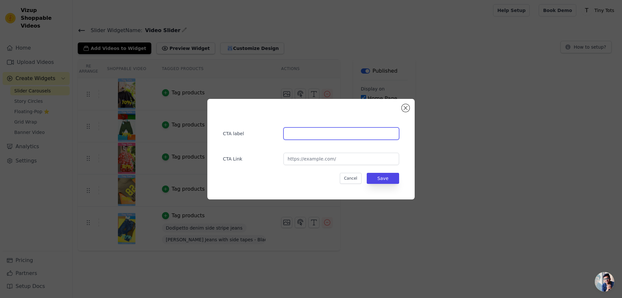
click at [304, 131] on input "text" at bounding box center [341, 133] width 116 height 12
paste input "T-Shirts"
type input "T-Shirts"
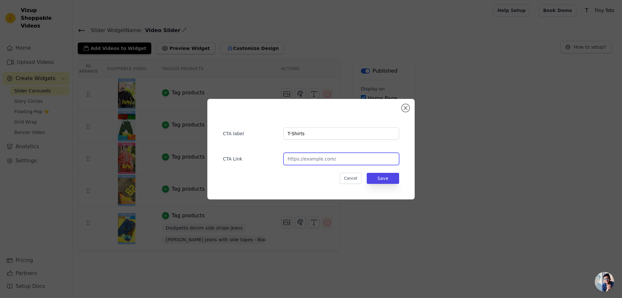
click at [303, 162] on input "url" at bounding box center [341, 159] width 116 height 12
click at [306, 159] on input "url" at bounding box center [341, 159] width 116 height 12
paste input "[URL][DOMAIN_NAME]"
type input "[URL][DOMAIN_NAME]"
click at [397, 178] on button "Save" at bounding box center [383, 178] width 32 height 11
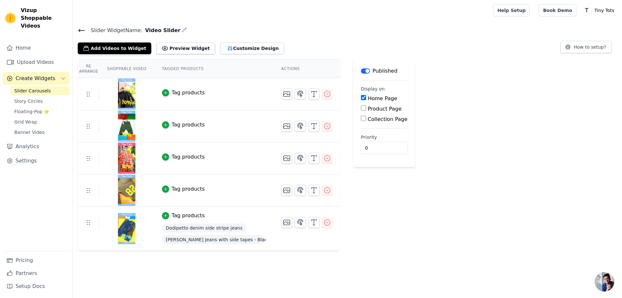
click at [185, 215] on div "Tag products" at bounding box center [188, 216] width 33 height 8
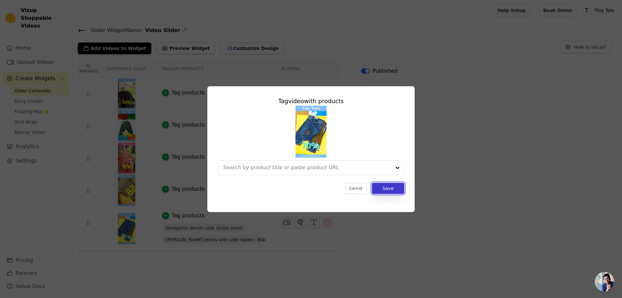
click at [385, 188] on button "Save" at bounding box center [388, 188] width 32 height 11
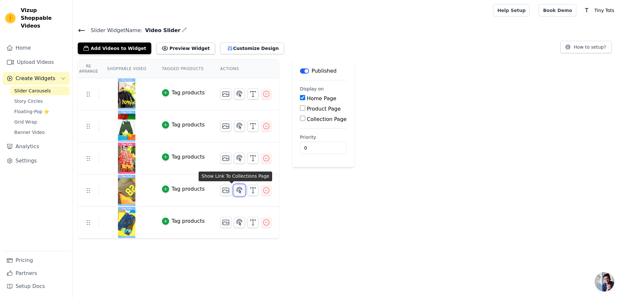
click at [236, 191] on icon "button" at bounding box center [240, 190] width 8 height 8
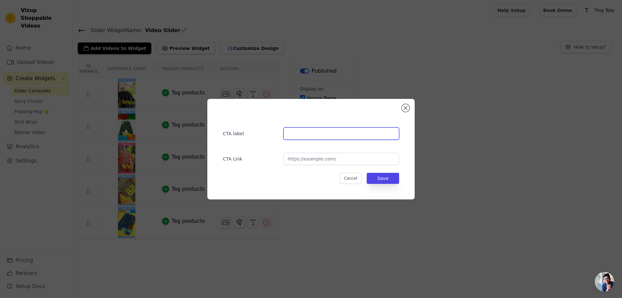
click at [313, 132] on input "text" at bounding box center [341, 133] width 116 height 12
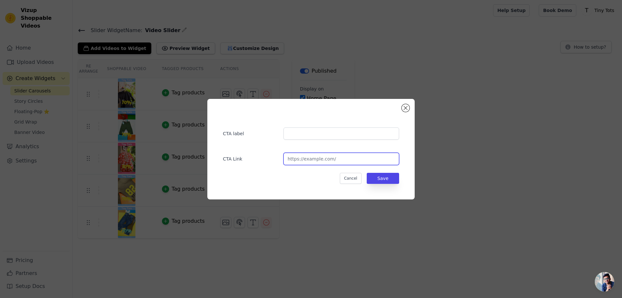
click at [311, 163] on input "url" at bounding box center [341, 159] width 116 height 12
paste input "[URL][DOMAIN_NAME]"
type input "[URL][DOMAIN_NAME]"
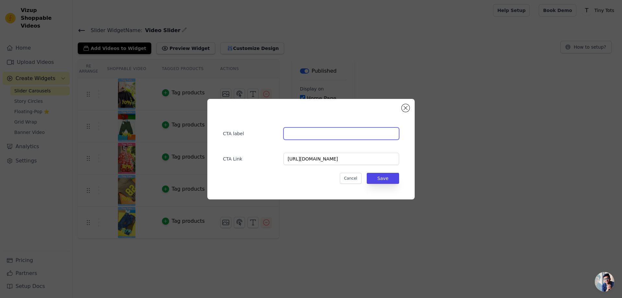
click at [315, 132] on input "text" at bounding box center [341, 133] width 116 height 12
type input "Smart Casual Shirts"
click at [384, 181] on button "Save" at bounding box center [383, 178] width 32 height 11
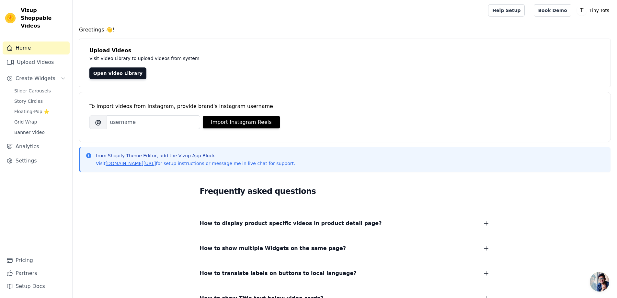
click at [130, 64] on div "Upload Videos Visit Video Library to upload videos from system Open Video Libra…" at bounding box center [345, 63] width 532 height 48
click at [108, 68] on link "Open Video Library" at bounding box center [117, 73] width 57 height 12
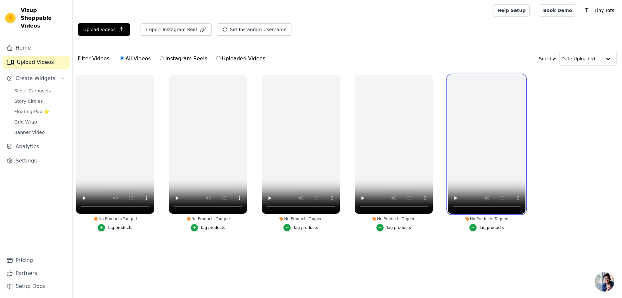
drag, startPoint x: 497, startPoint y: 76, endPoint x: 279, endPoint y: 238, distance: 271.2
click at [299, 225] on ul "No Products Tagged Tag products No Products Tagged Tag products No Products Tag…" at bounding box center [347, 159] width 549 height 176
